Goal: Transaction & Acquisition: Purchase product/service

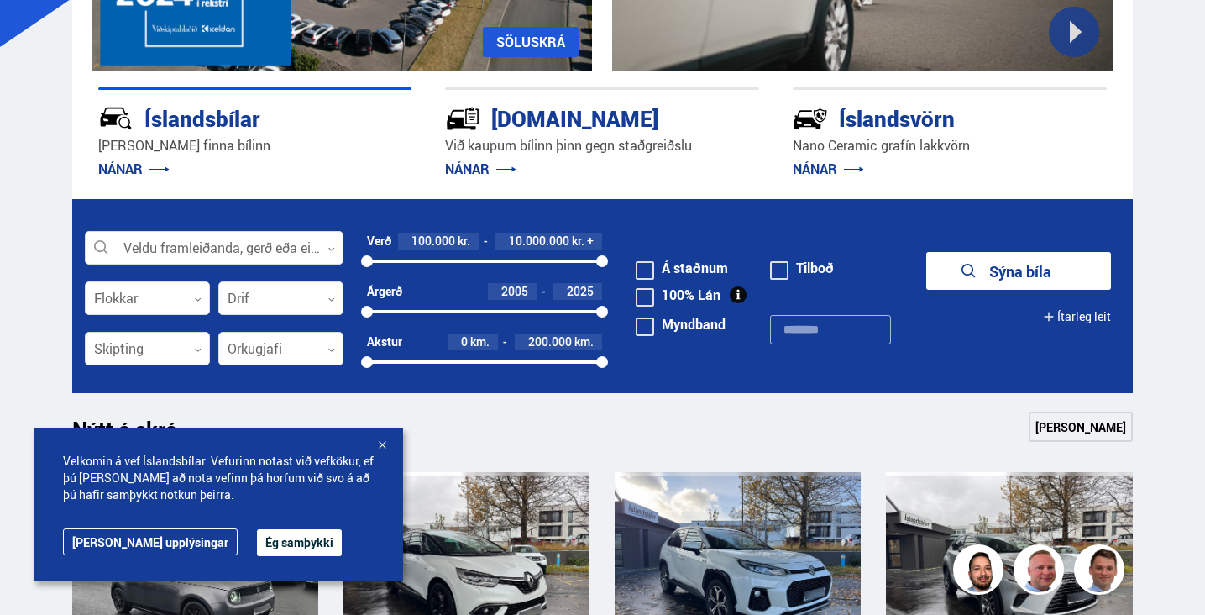
scroll to position [355, 0]
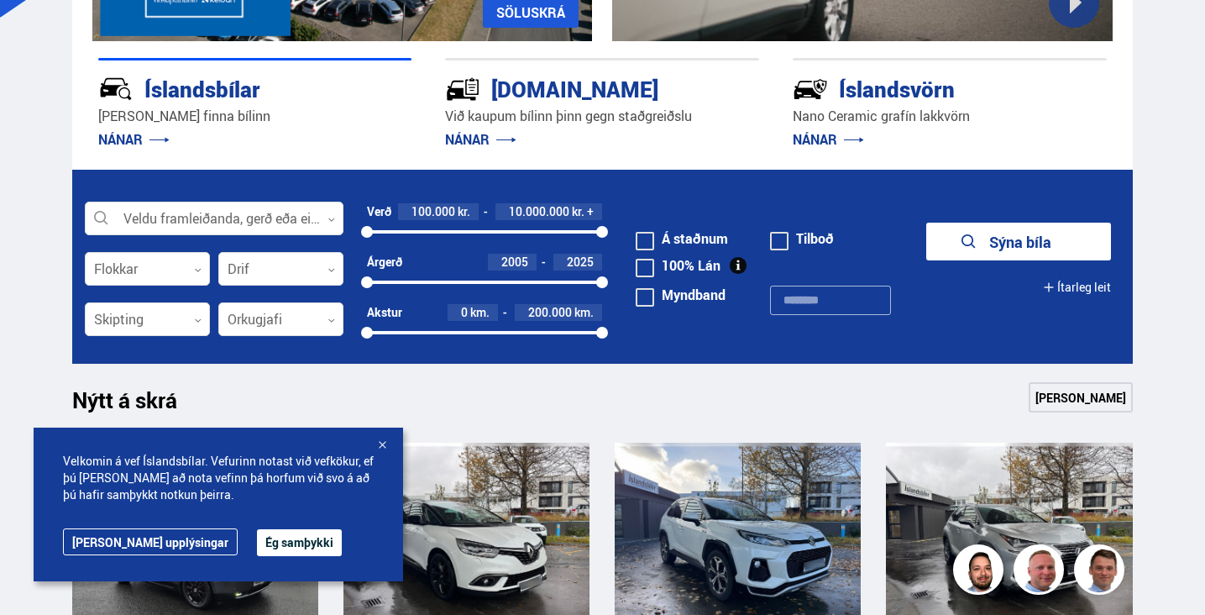
click at [257, 538] on button "Ég samþykki" at bounding box center [299, 542] width 85 height 27
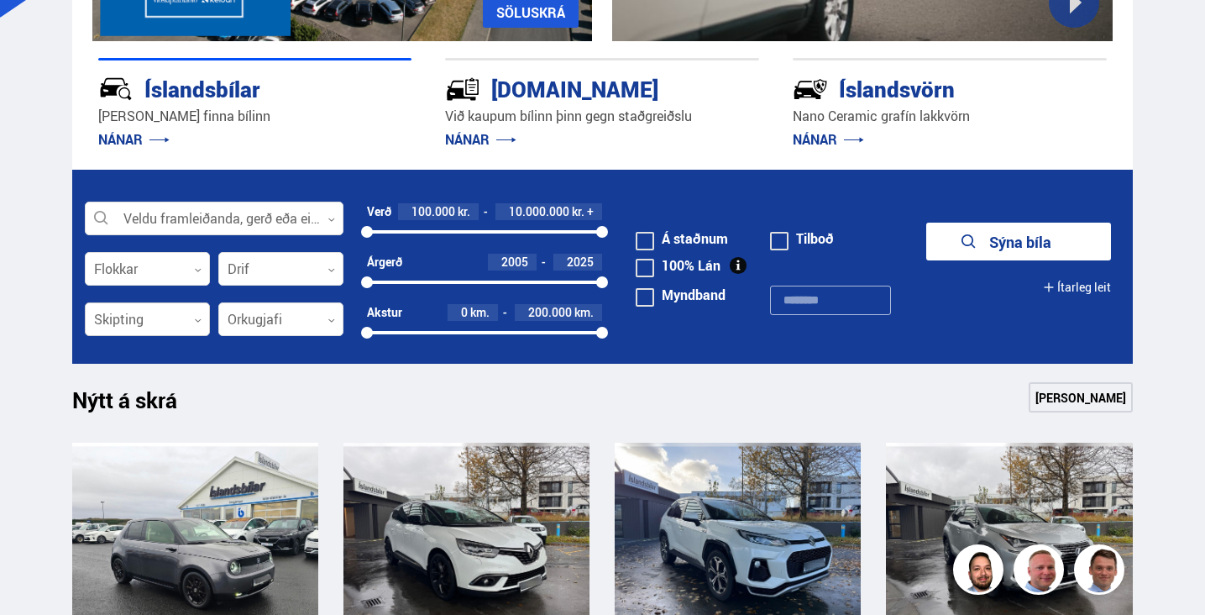
click at [172, 325] on div at bounding box center [147, 320] width 125 height 34
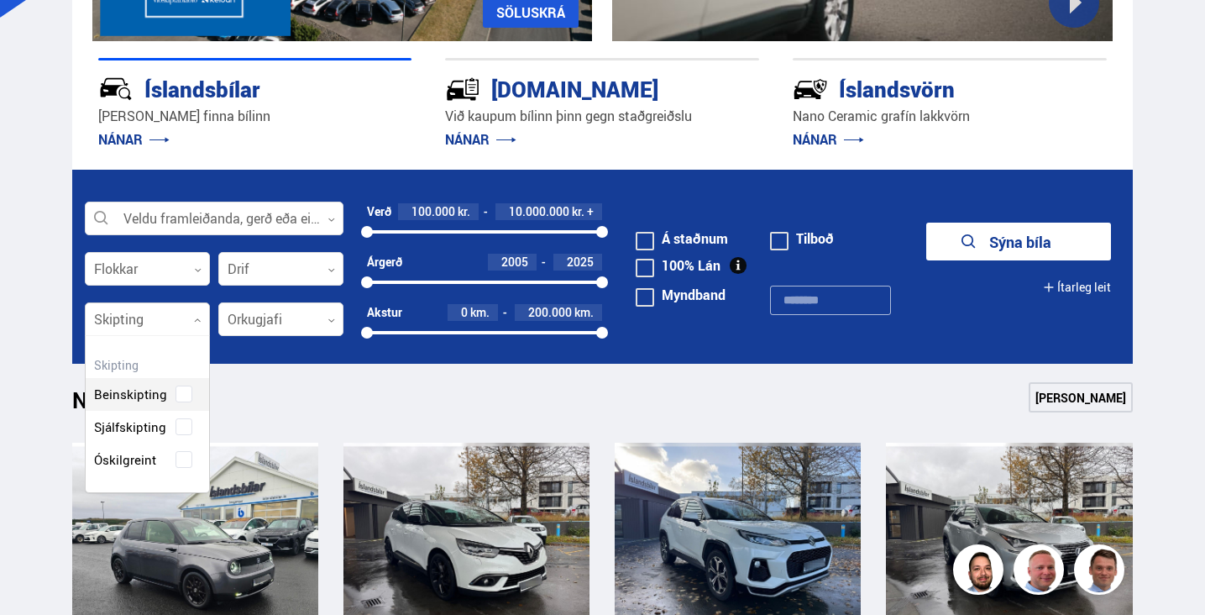
scroll to position [154, 123]
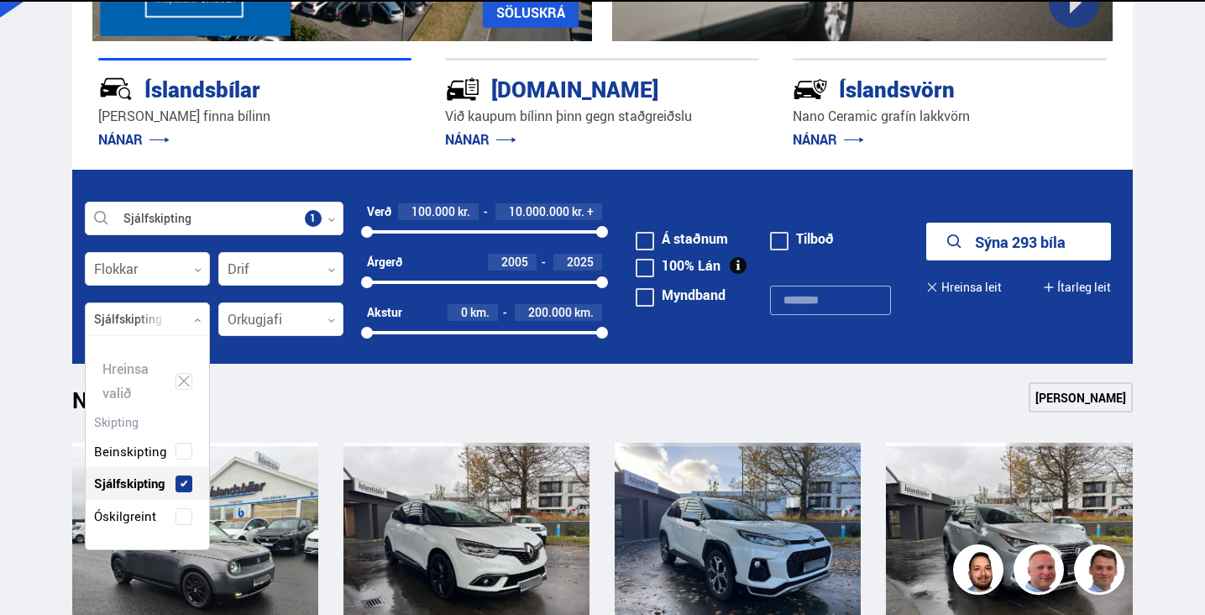
click at [149, 425] on div "Beinskipting Sjálfskipting Óskilgreint" at bounding box center [147, 471] width 123 height 123
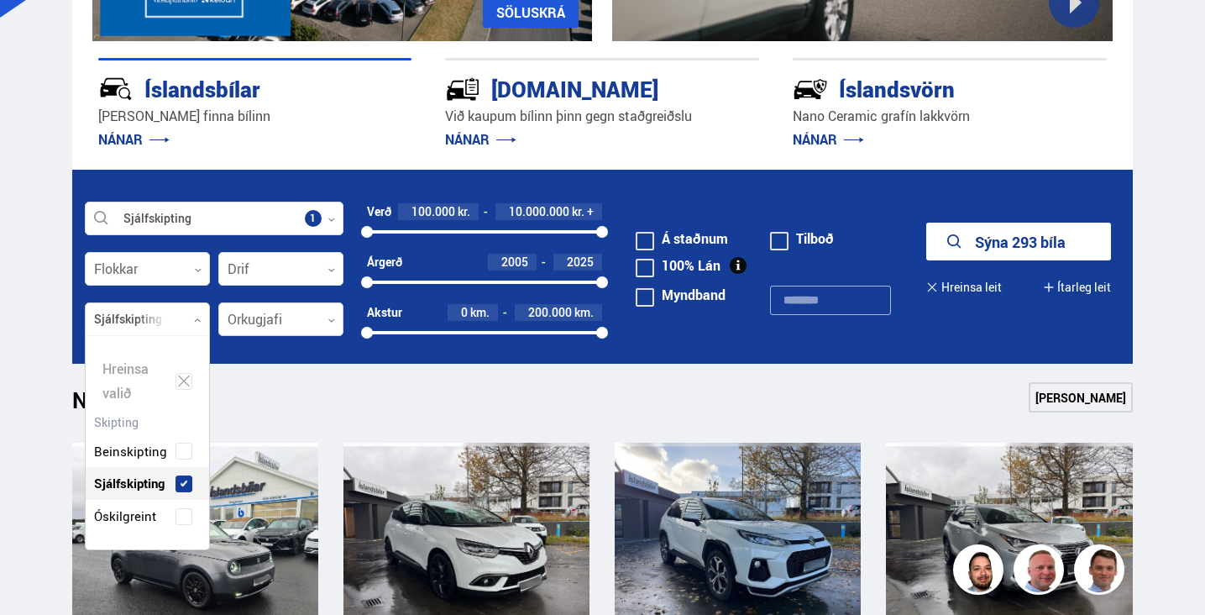
click at [293, 311] on div at bounding box center [280, 320] width 125 height 34
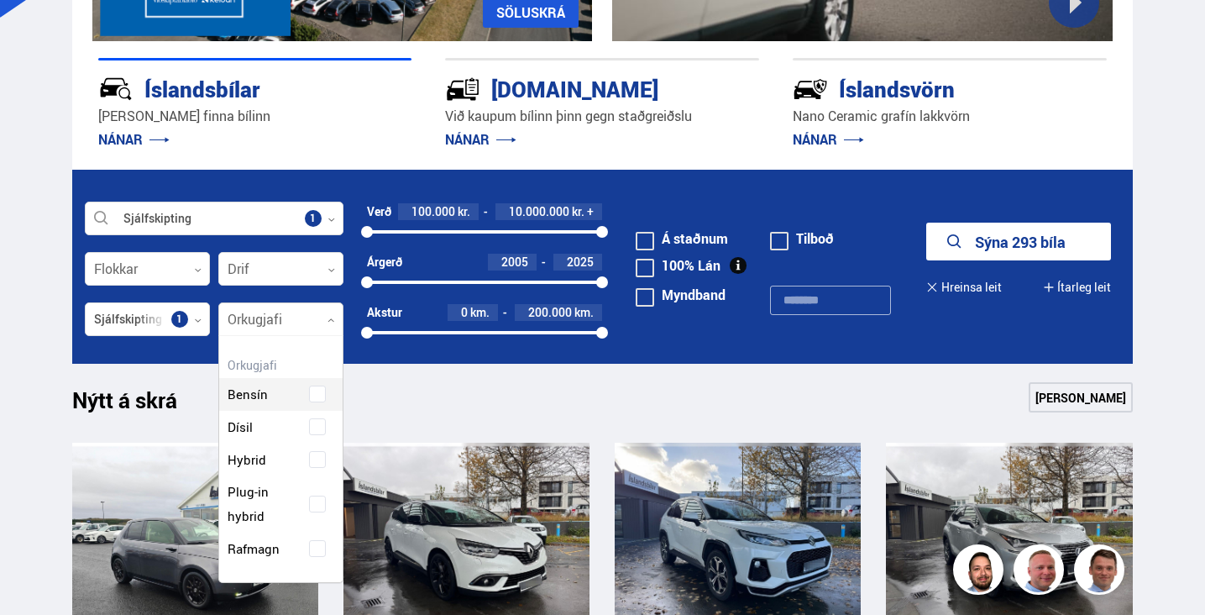
scroll to position [241, 123]
click at [262, 402] on div "Hreinsa valið Bensín Dísil Hybrid Plug-in hybrid Rafmagn" at bounding box center [280, 459] width 125 height 248
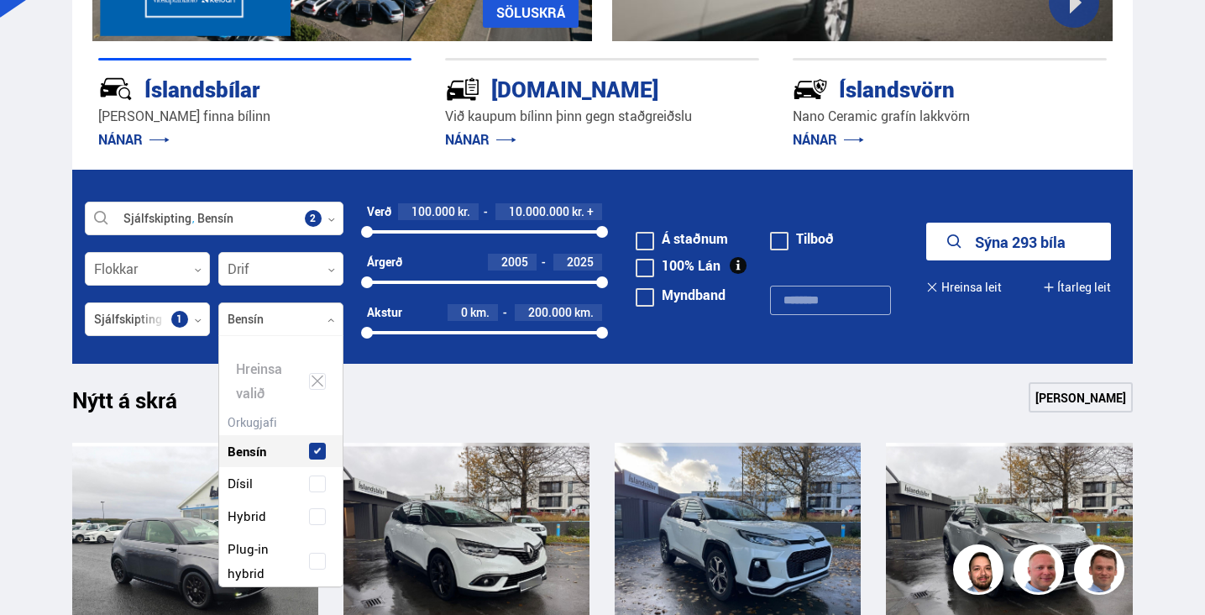
scroll to position [250, 119]
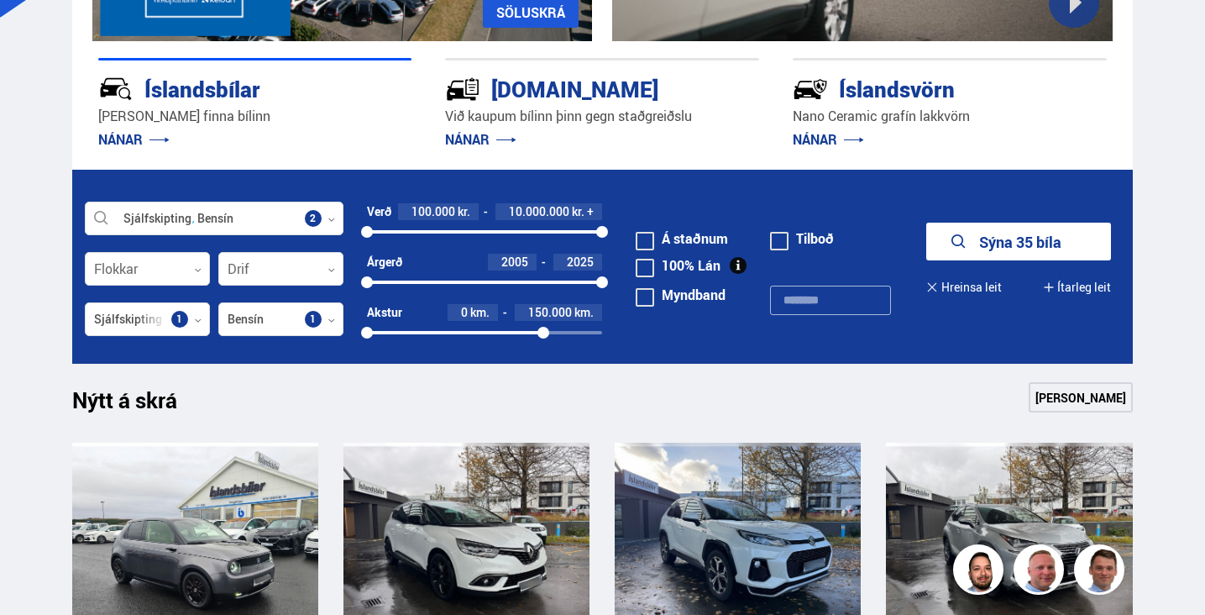
drag, startPoint x: 600, startPoint y: 333, endPoint x: 542, endPoint y: 331, distance: 58.0
click at [542, 331] on div at bounding box center [543, 333] width 12 height 12
drag, startPoint x: 600, startPoint y: 234, endPoint x: 418, endPoint y: 230, distance: 182.3
click at [418, 230] on div at bounding box center [418, 232] width 12 height 12
click at [988, 243] on button "Sýna 10 bíla" at bounding box center [1018, 242] width 185 height 38
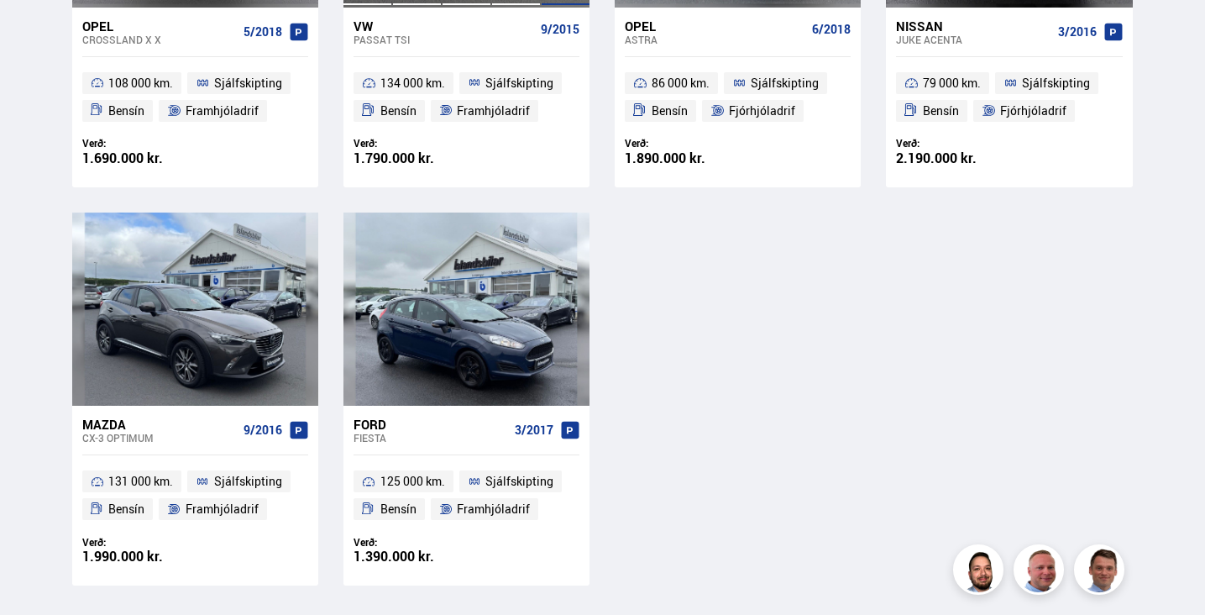
scroll to position [984, 0]
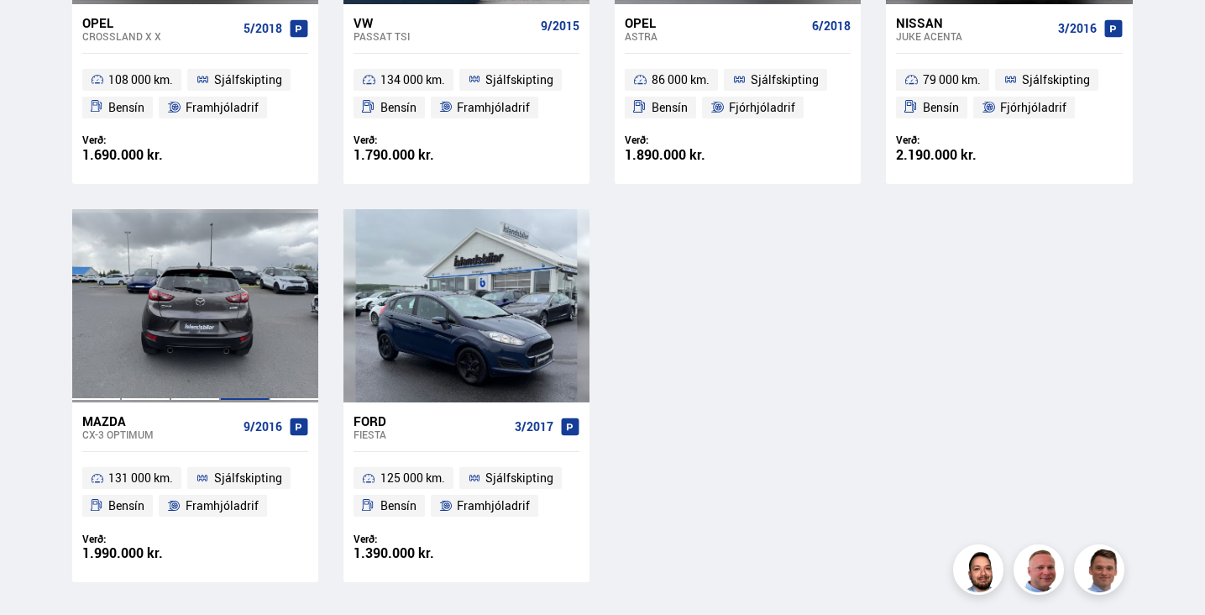
click at [256, 292] on div at bounding box center [245, 305] width 50 height 193
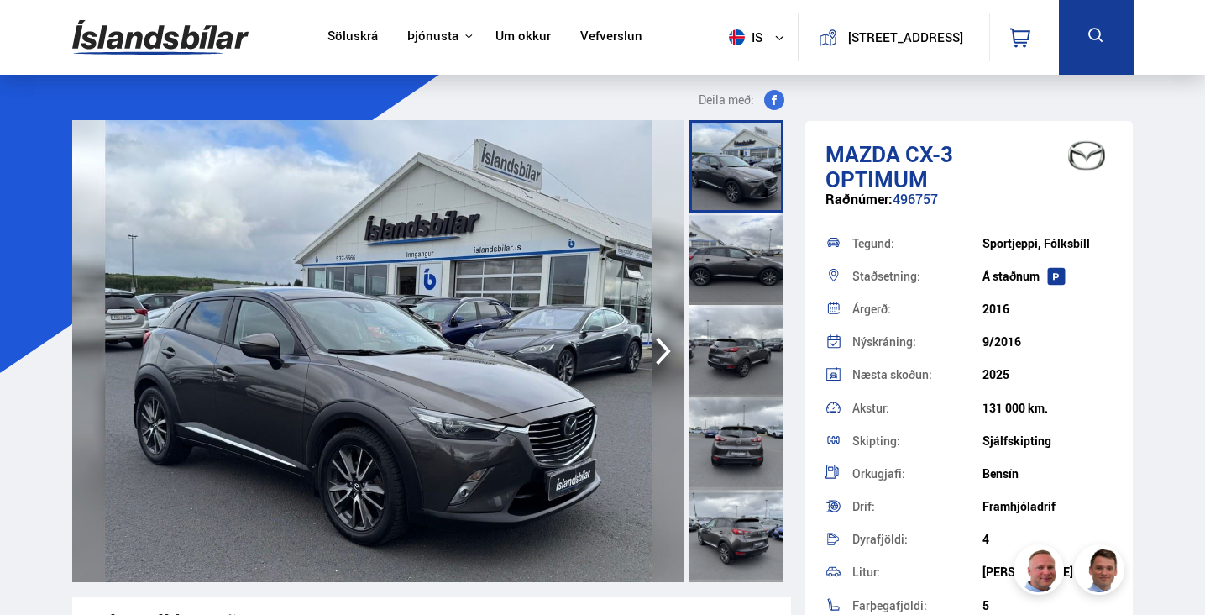
scroll to position [93, 0]
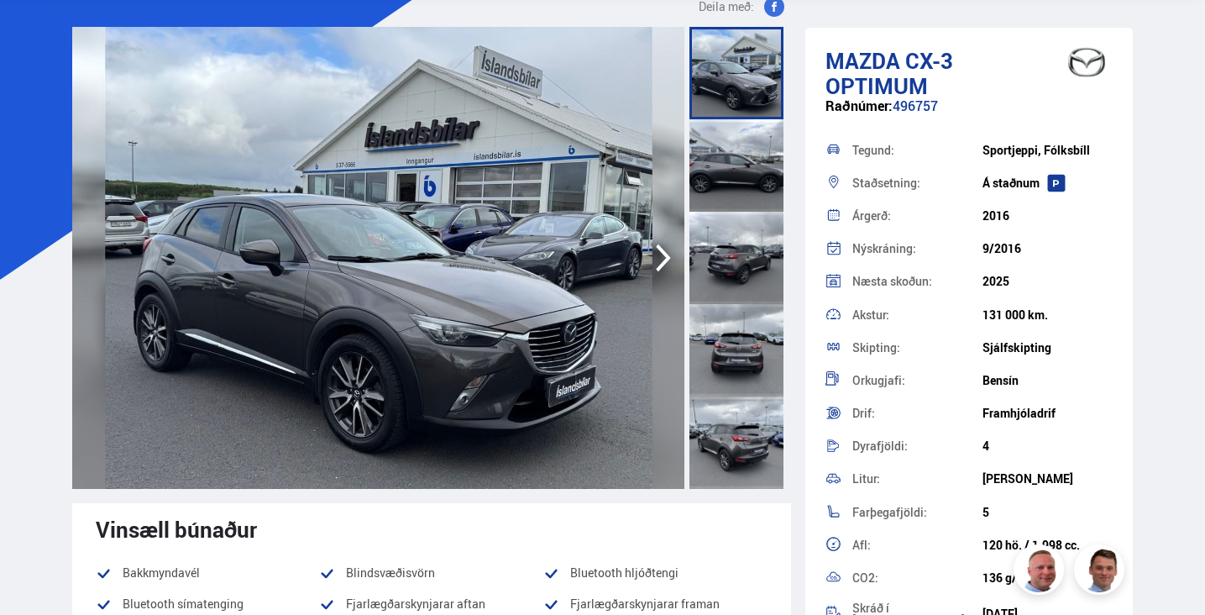
click at [658, 253] on icon "button" at bounding box center [664, 258] width 34 height 40
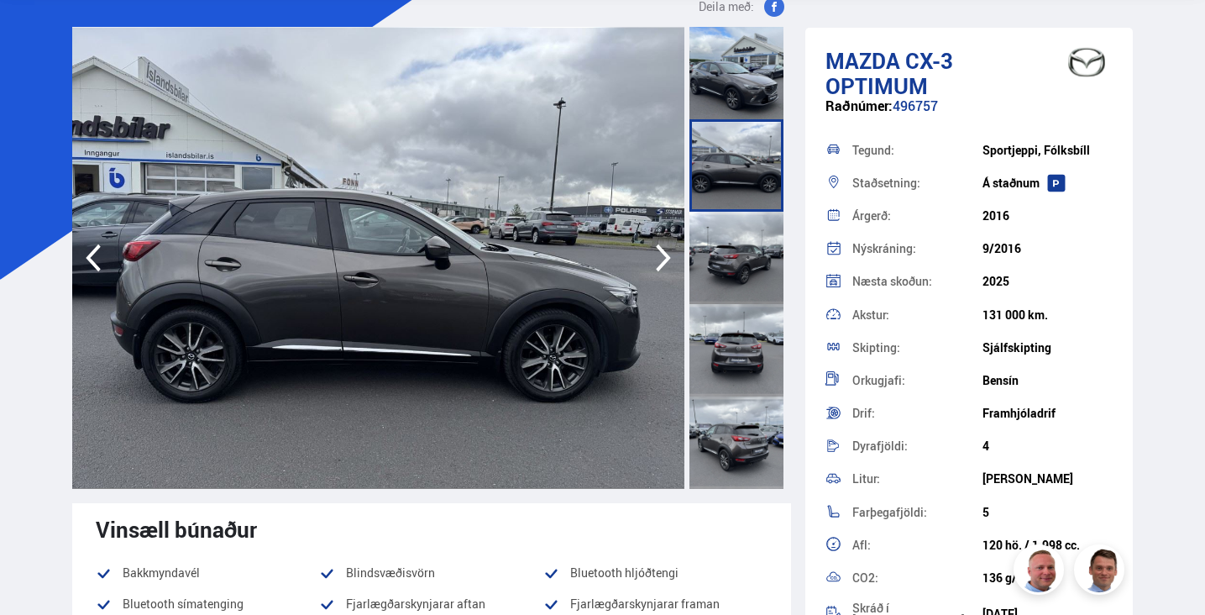
click at [658, 253] on icon "button" at bounding box center [664, 258] width 34 height 40
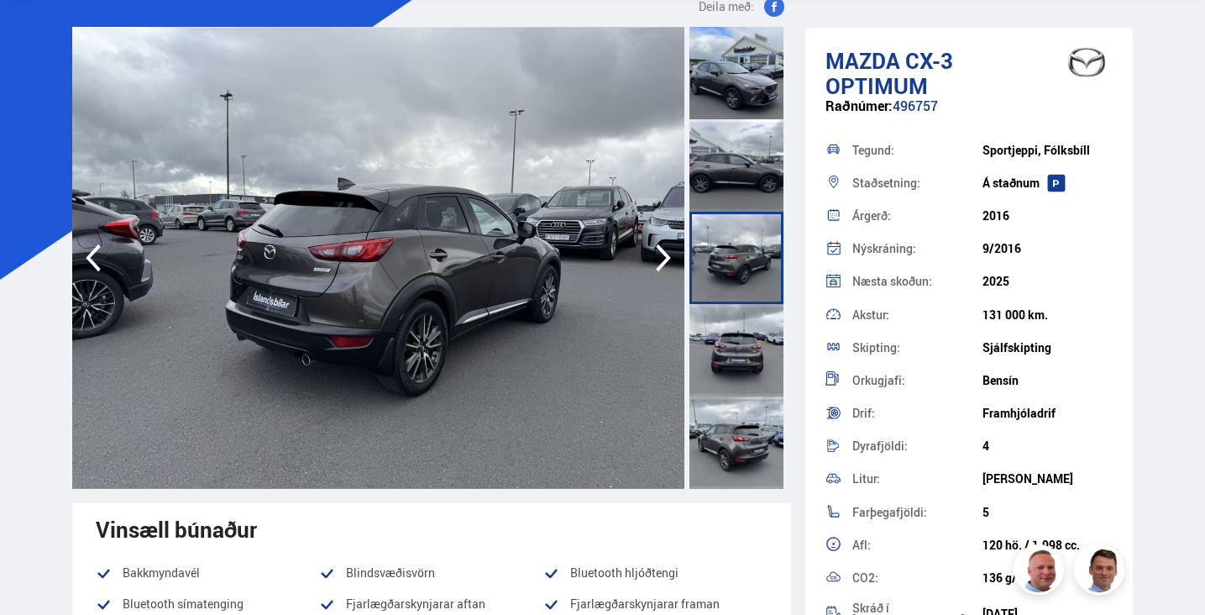
click at [658, 254] on icon "button" at bounding box center [664, 258] width 34 height 40
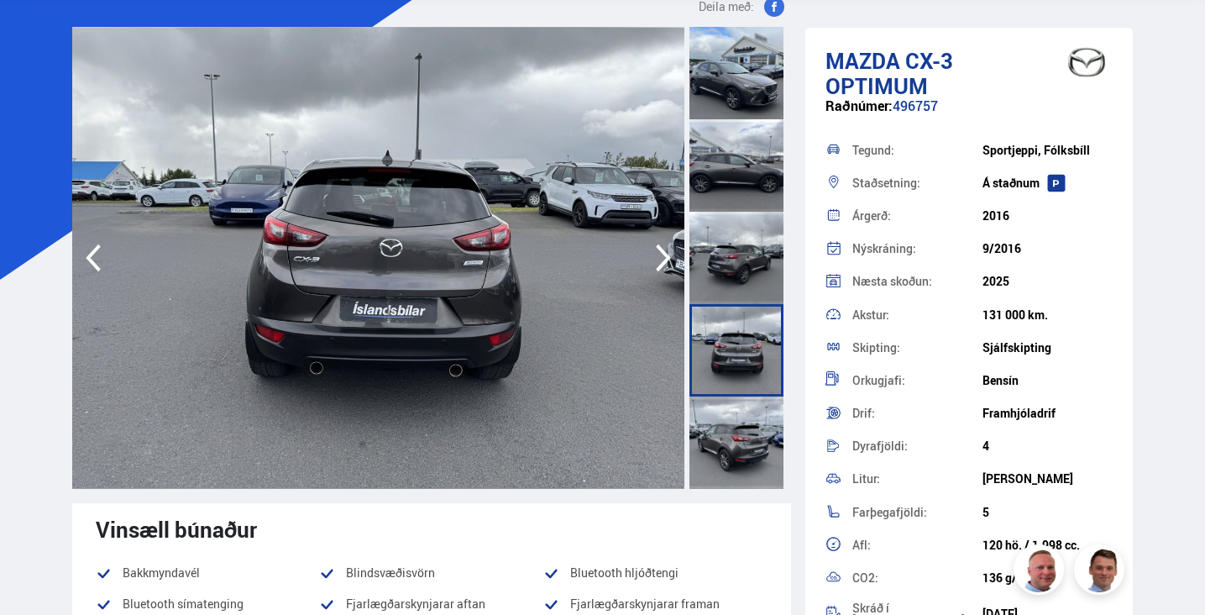
click at [658, 254] on icon "button" at bounding box center [664, 258] width 34 height 40
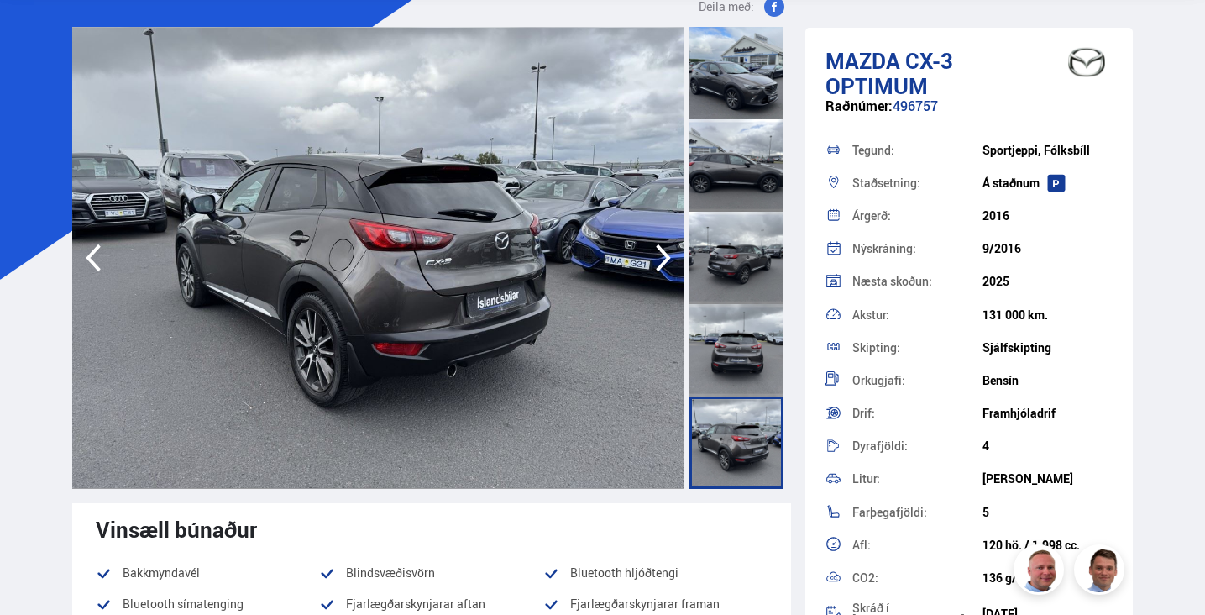
click at [658, 254] on icon "button" at bounding box center [664, 258] width 34 height 40
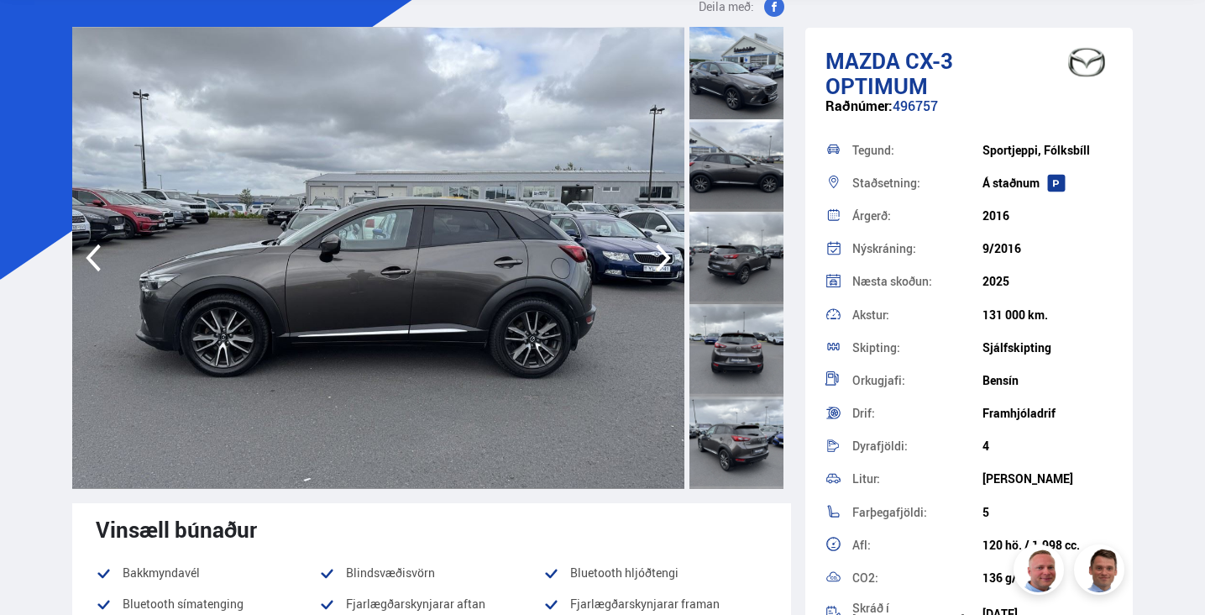
click at [658, 254] on icon "button" at bounding box center [664, 258] width 34 height 40
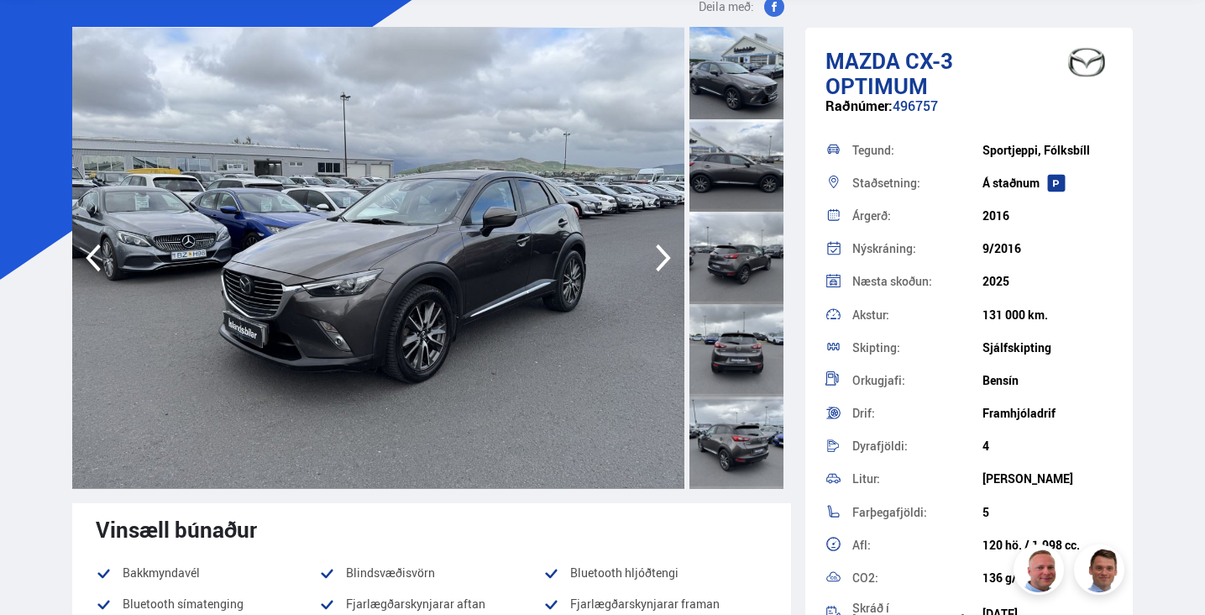
click at [658, 254] on icon "button" at bounding box center [664, 258] width 34 height 40
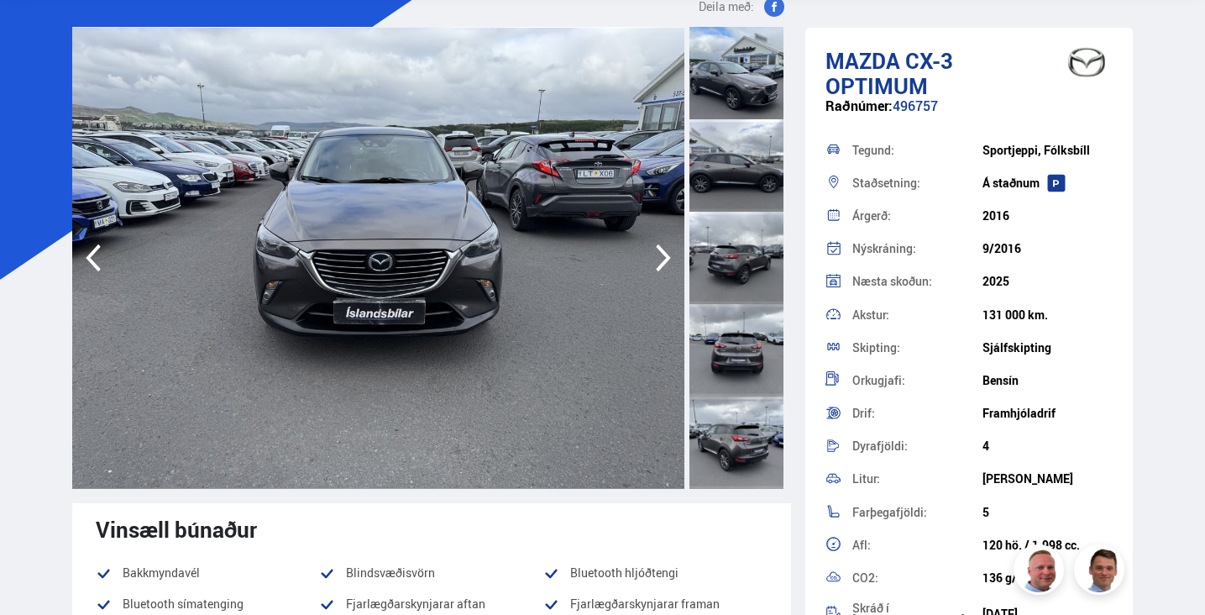
click at [658, 254] on icon "button" at bounding box center [664, 258] width 34 height 40
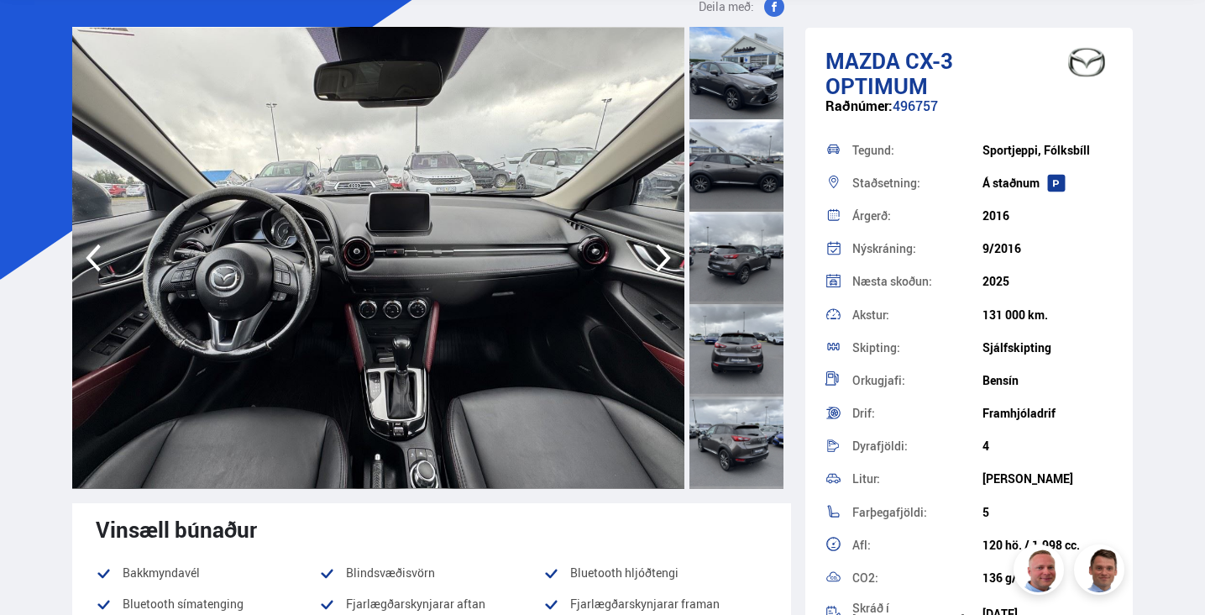
click at [658, 254] on icon "button" at bounding box center [664, 258] width 34 height 40
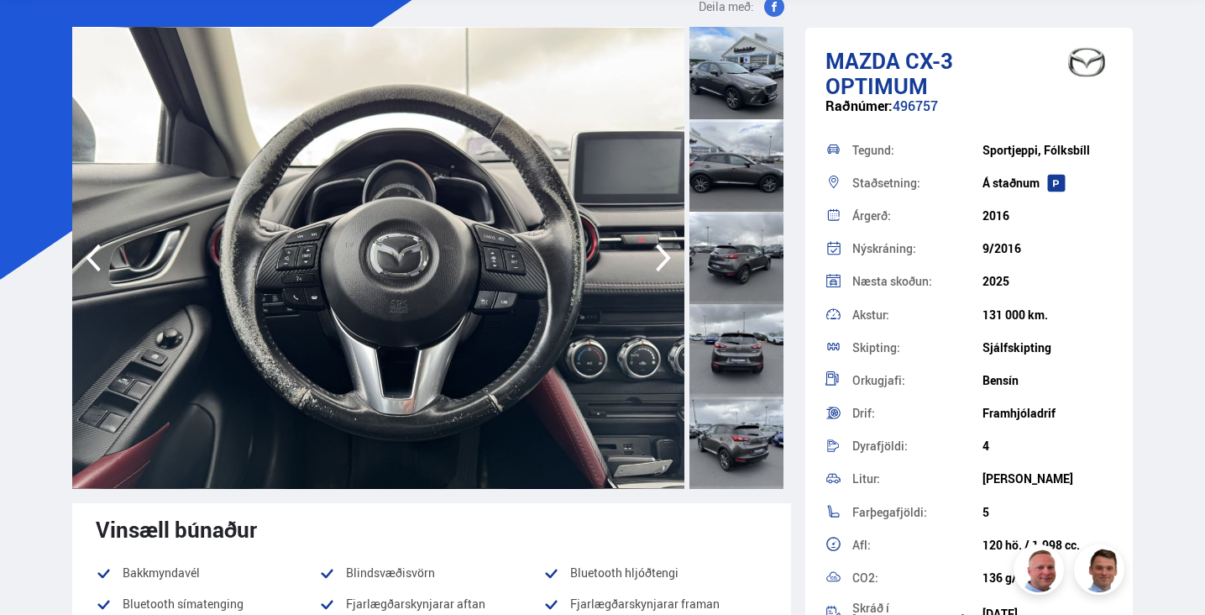
click at [658, 254] on icon "button" at bounding box center [664, 258] width 34 height 40
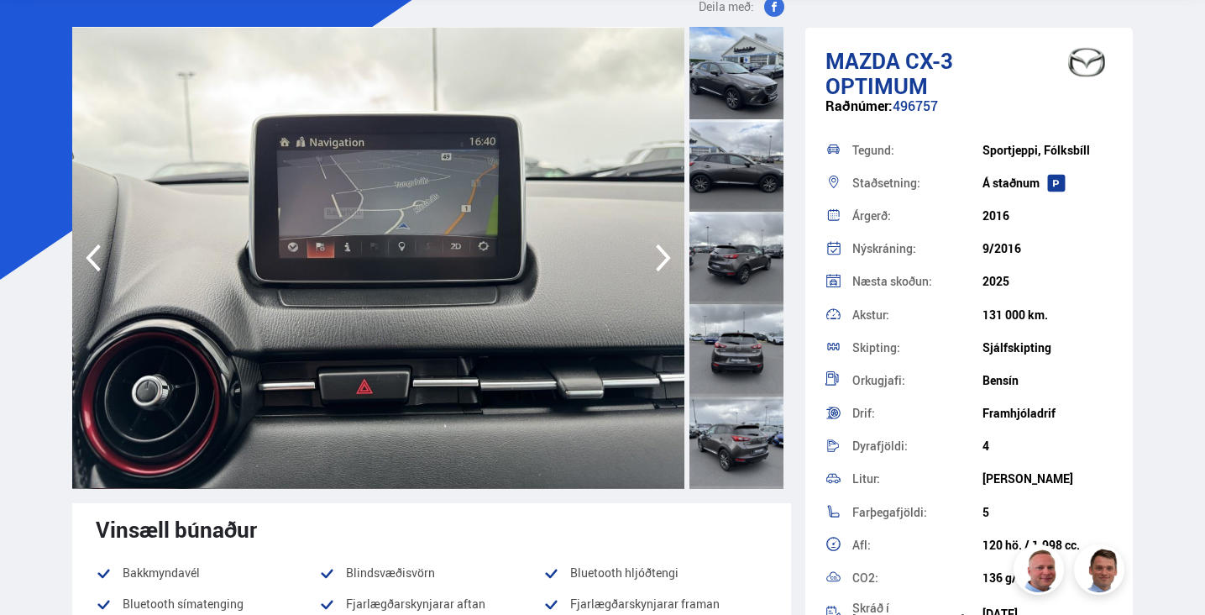
drag, startPoint x: 659, startPoint y: 254, endPoint x: 495, endPoint y: 254, distance: 164.6
click at [611, 254] on div at bounding box center [378, 258] width 613 height 462
click at [100, 240] on icon "button" at bounding box center [93, 258] width 34 height 40
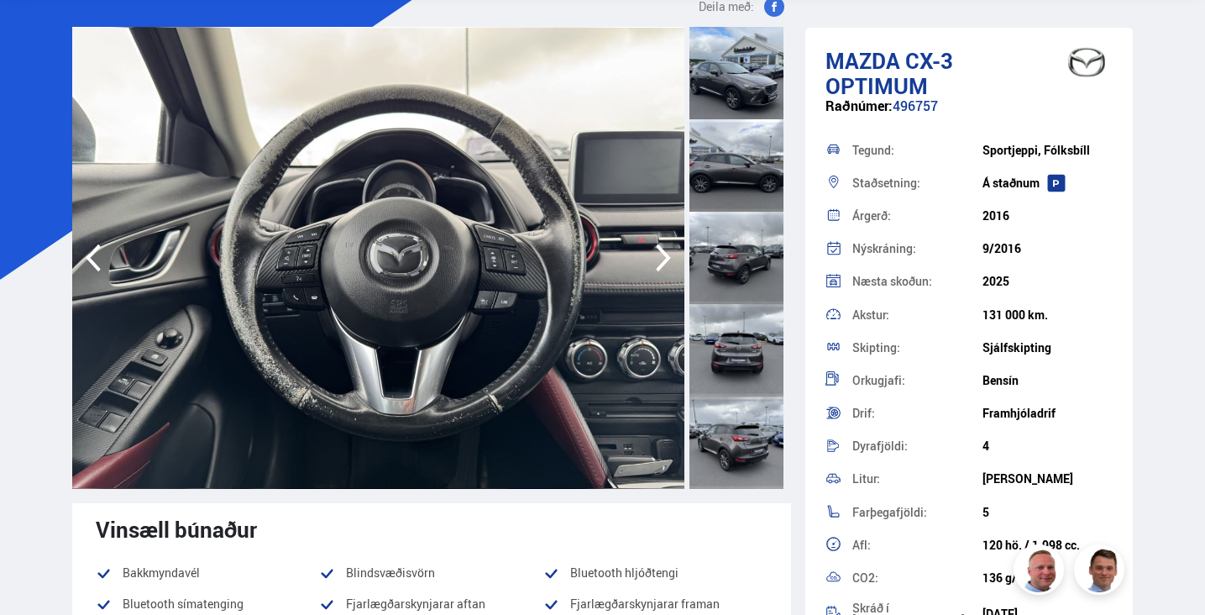
click at [100, 241] on icon "button" at bounding box center [93, 258] width 34 height 40
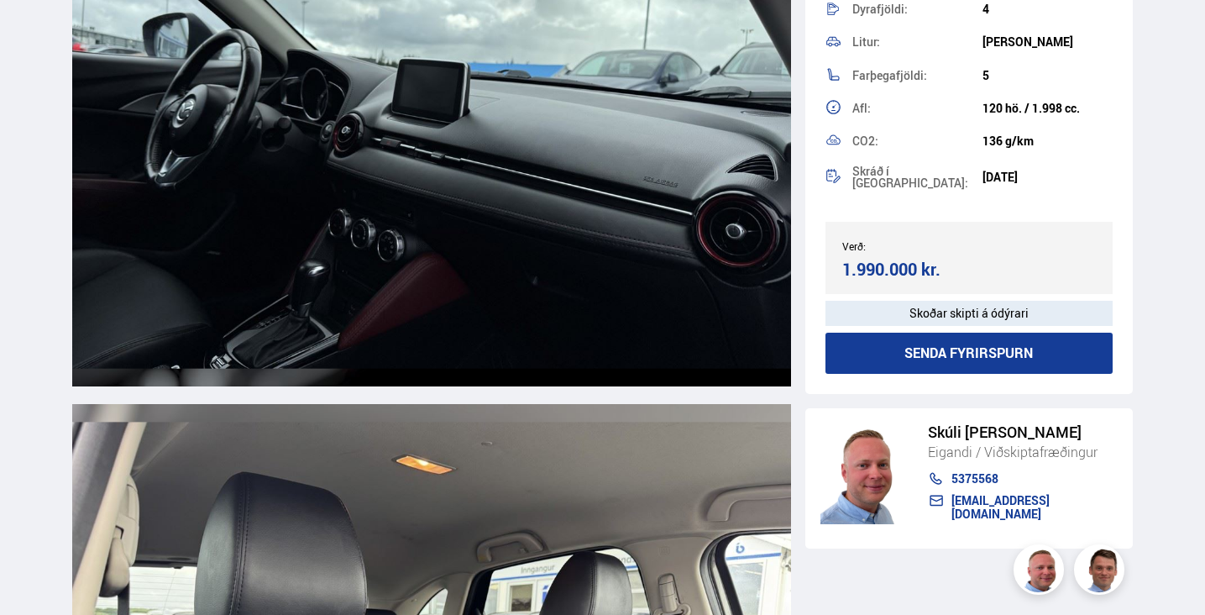
scroll to position [10831, 0]
